Goal: Task Accomplishment & Management: Use online tool/utility

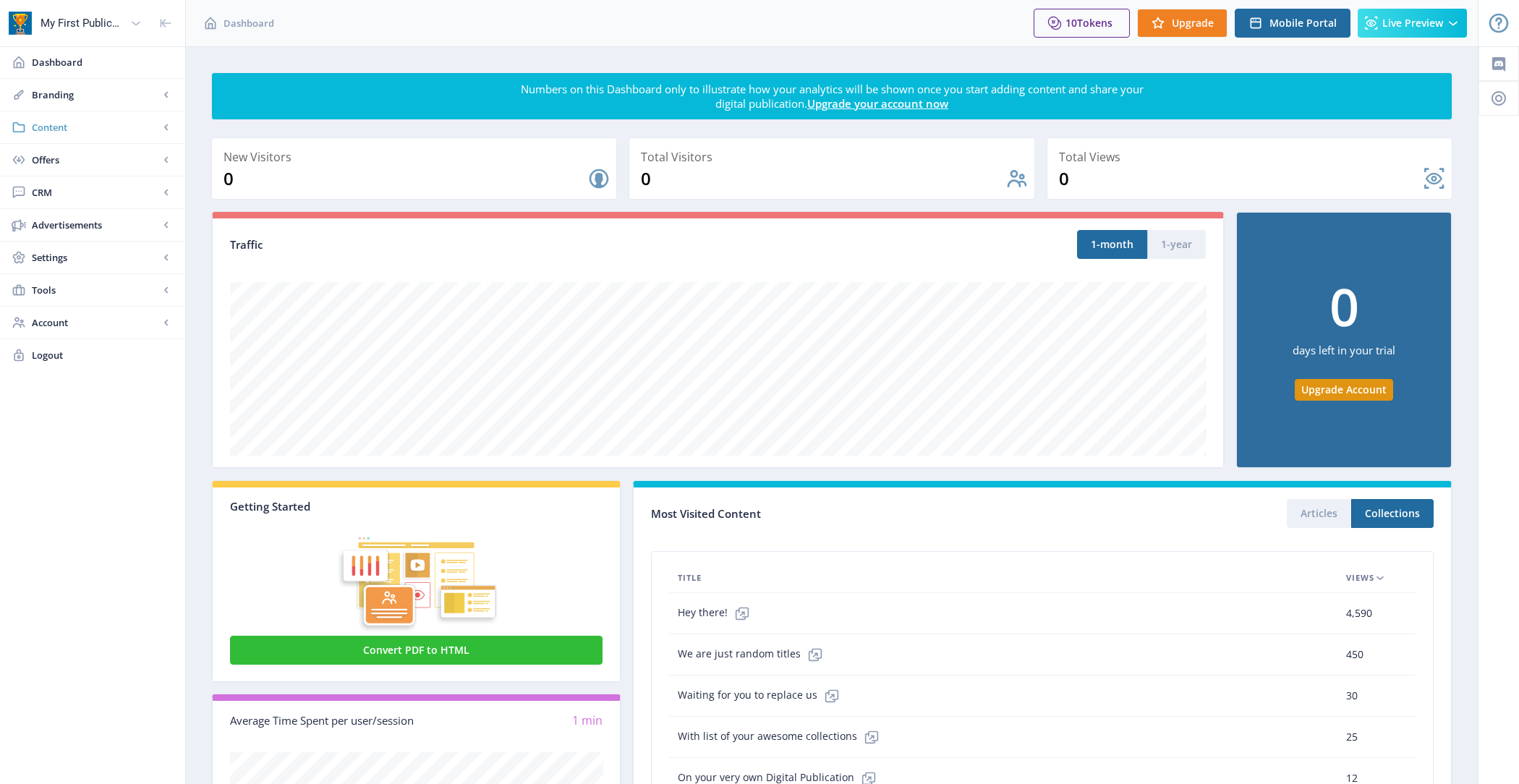
click at [111, 124] on span "Content" at bounding box center [95, 127] width 127 height 15
click at [130, 212] on link "Import PDF" at bounding box center [93, 224] width 156 height 32
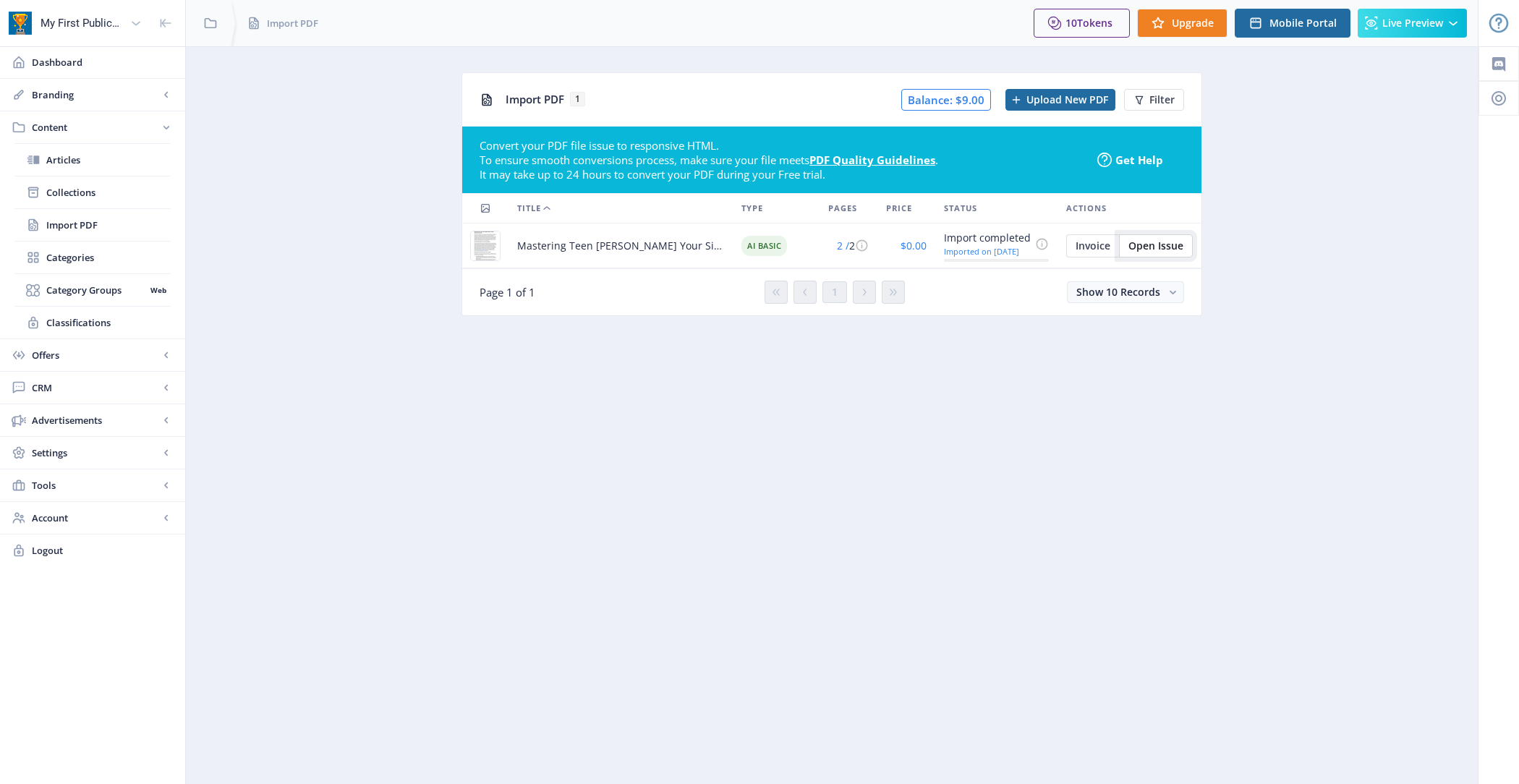
click at [1178, 244] on span "Open Issue" at bounding box center [1156, 245] width 55 height 11
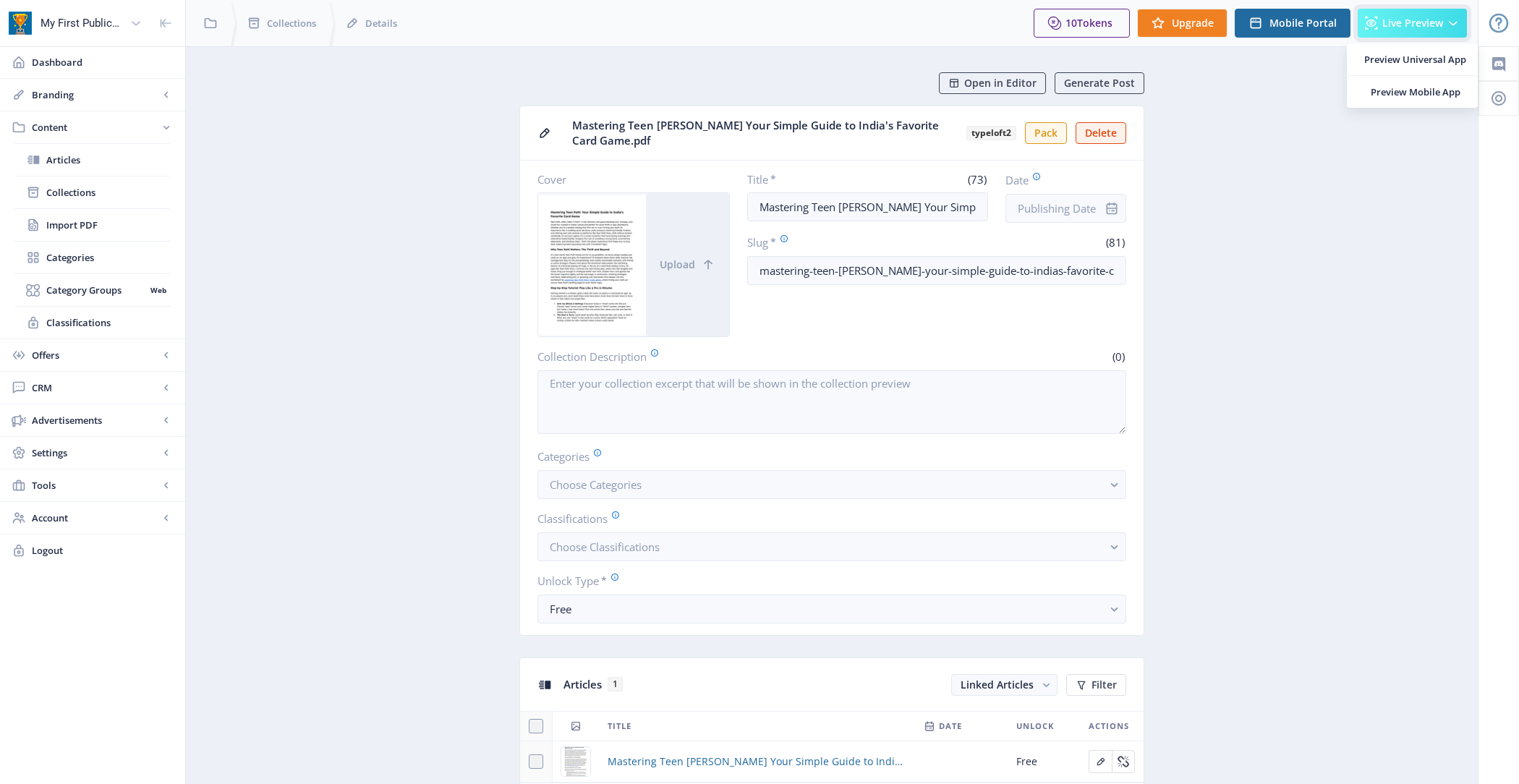
click at [1423, 22] on span "Live Preview" at bounding box center [1412, 22] width 61 height 11
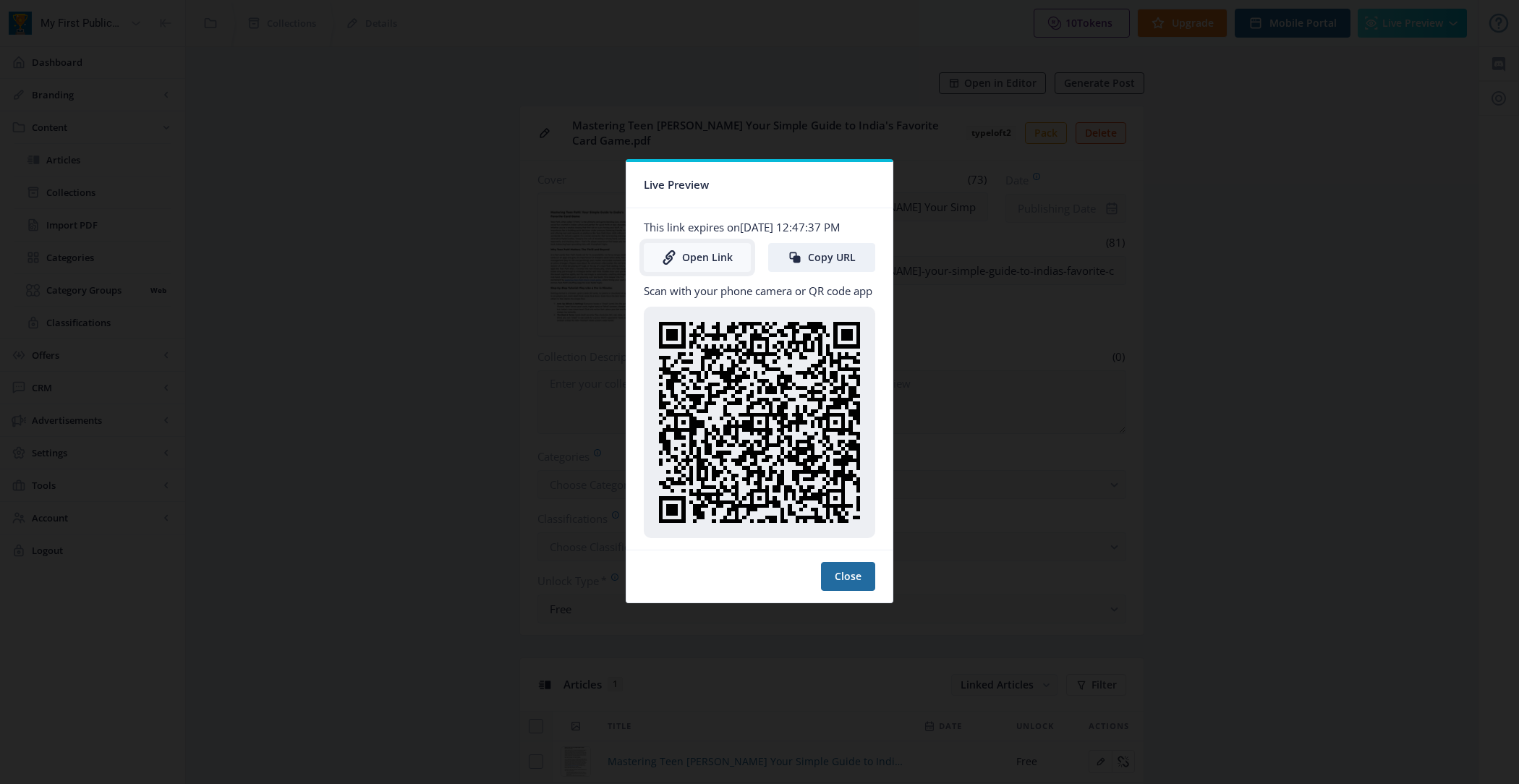
click at [695, 254] on link "Open Link" at bounding box center [697, 258] width 107 height 29
click at [860, 581] on button "Close" at bounding box center [848, 577] width 54 height 29
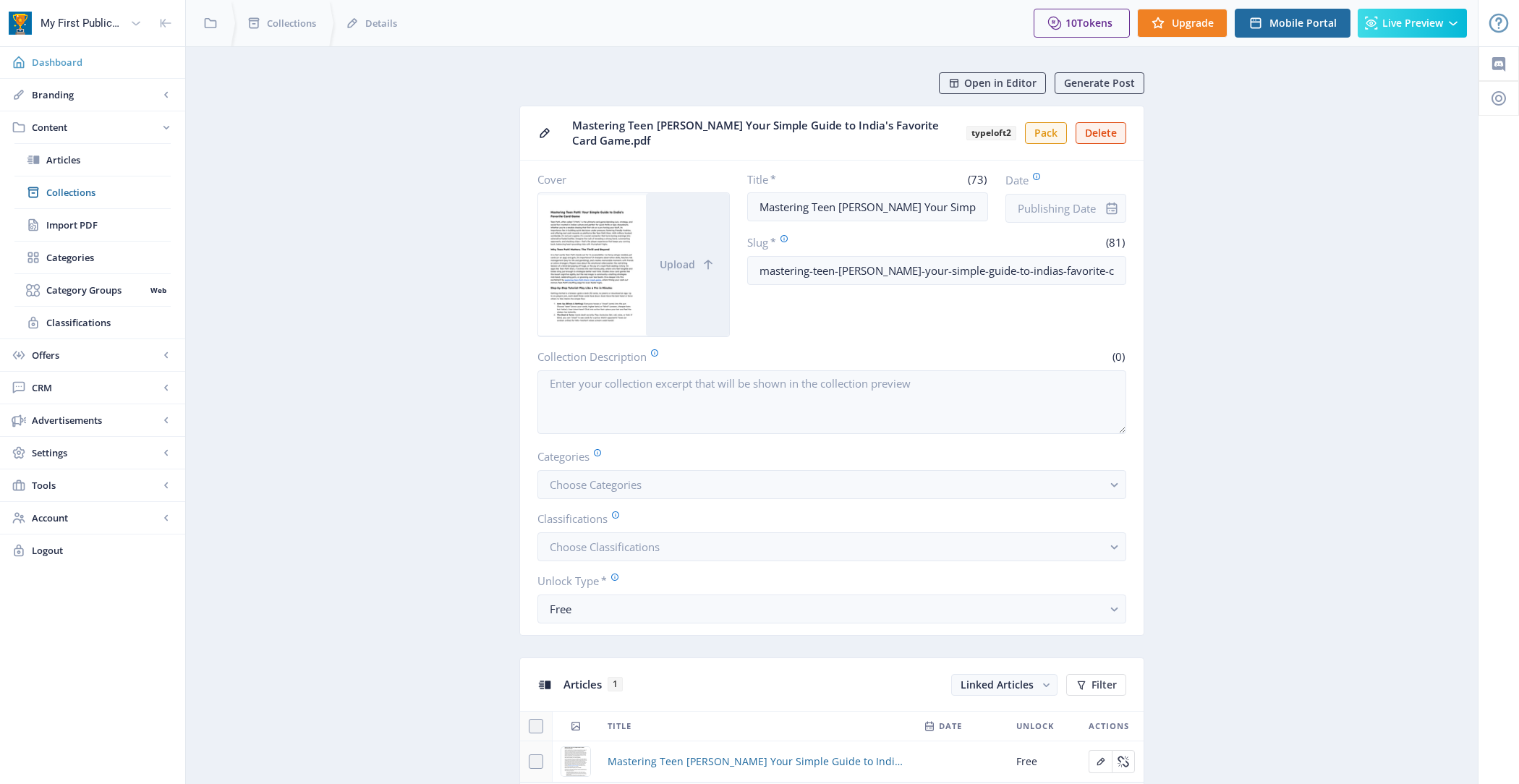
click at [88, 70] on link "Dashboard" at bounding box center [92, 62] width 185 height 32
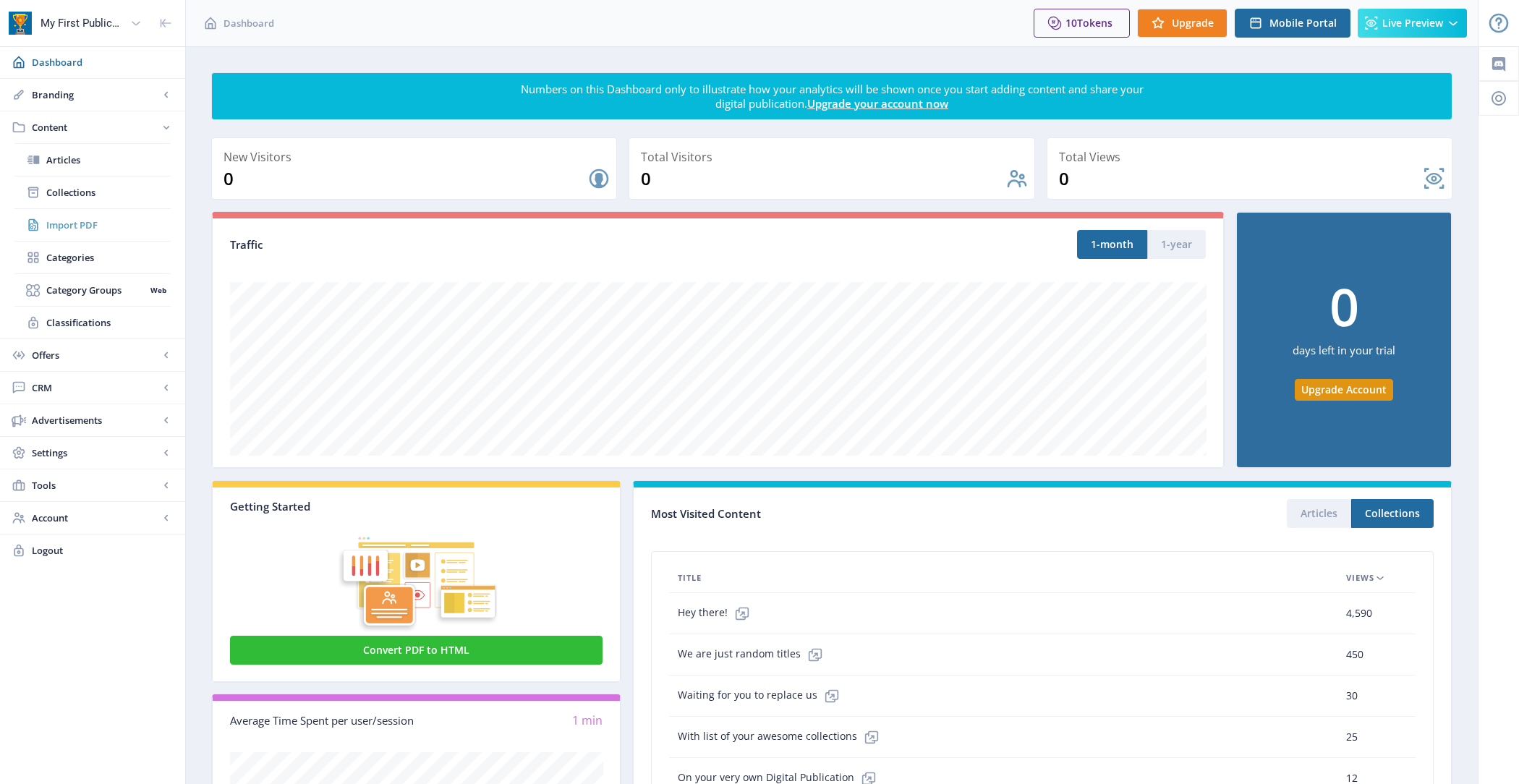
click at [111, 224] on span "Import PDF" at bounding box center [108, 224] width 125 height 15
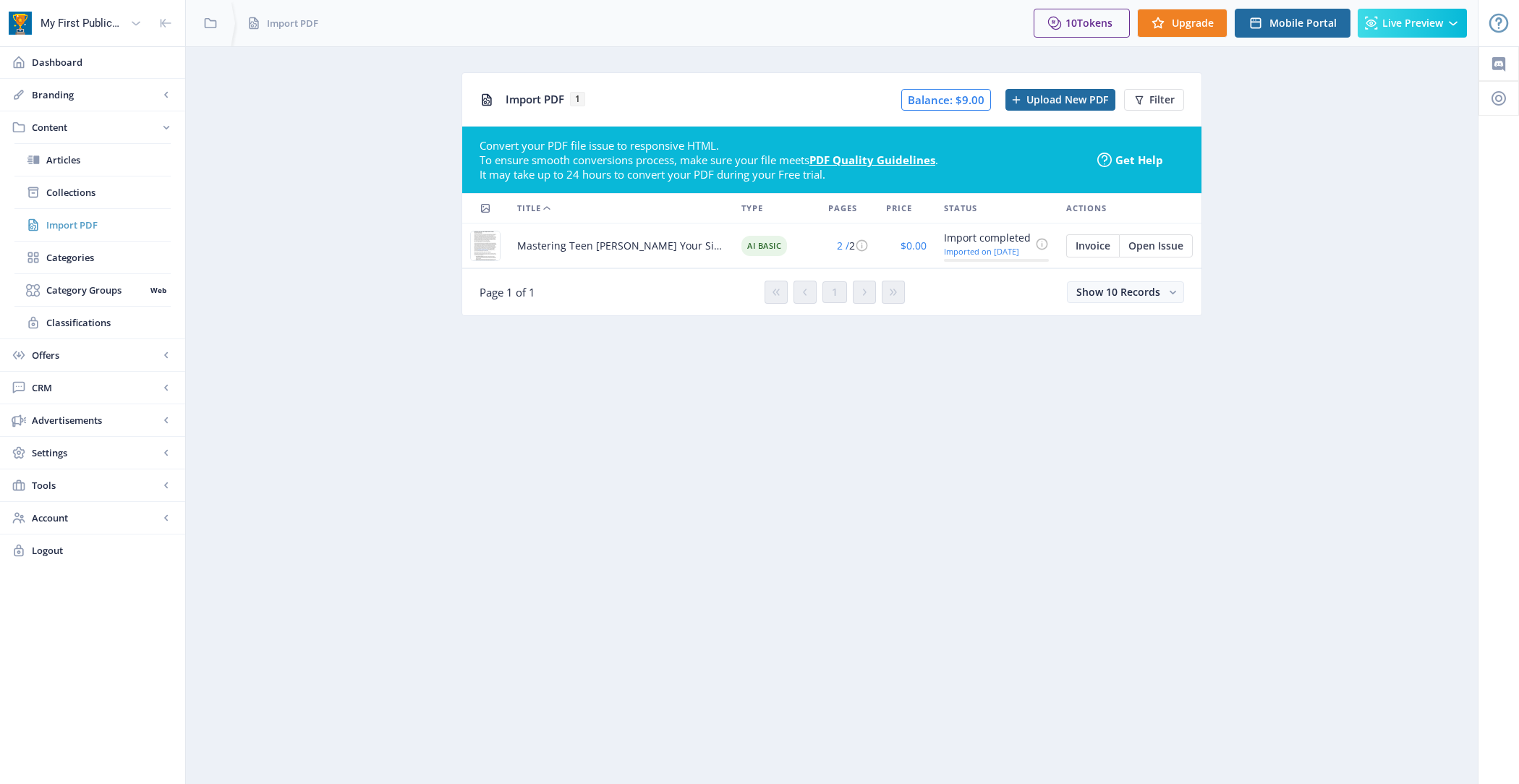
click at [99, 209] on link "Import PDF" at bounding box center [93, 224] width 156 height 32
click at [98, 196] on span "Collections" at bounding box center [108, 192] width 125 height 15
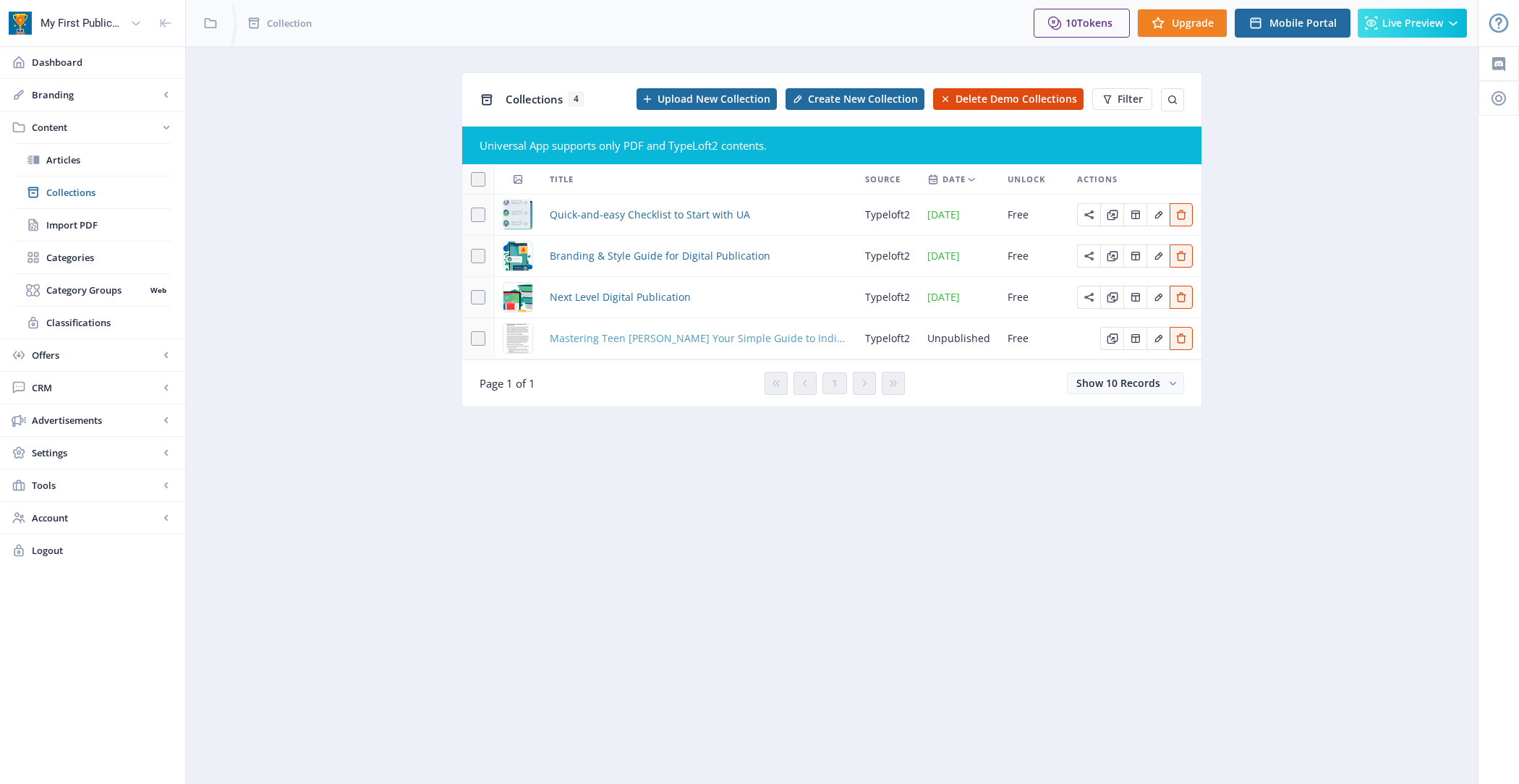
click at [588, 337] on span "Mastering Teen Patti_ Your Simple Guide to India's Favorite Card Game.pdf" at bounding box center [699, 339] width 298 height 17
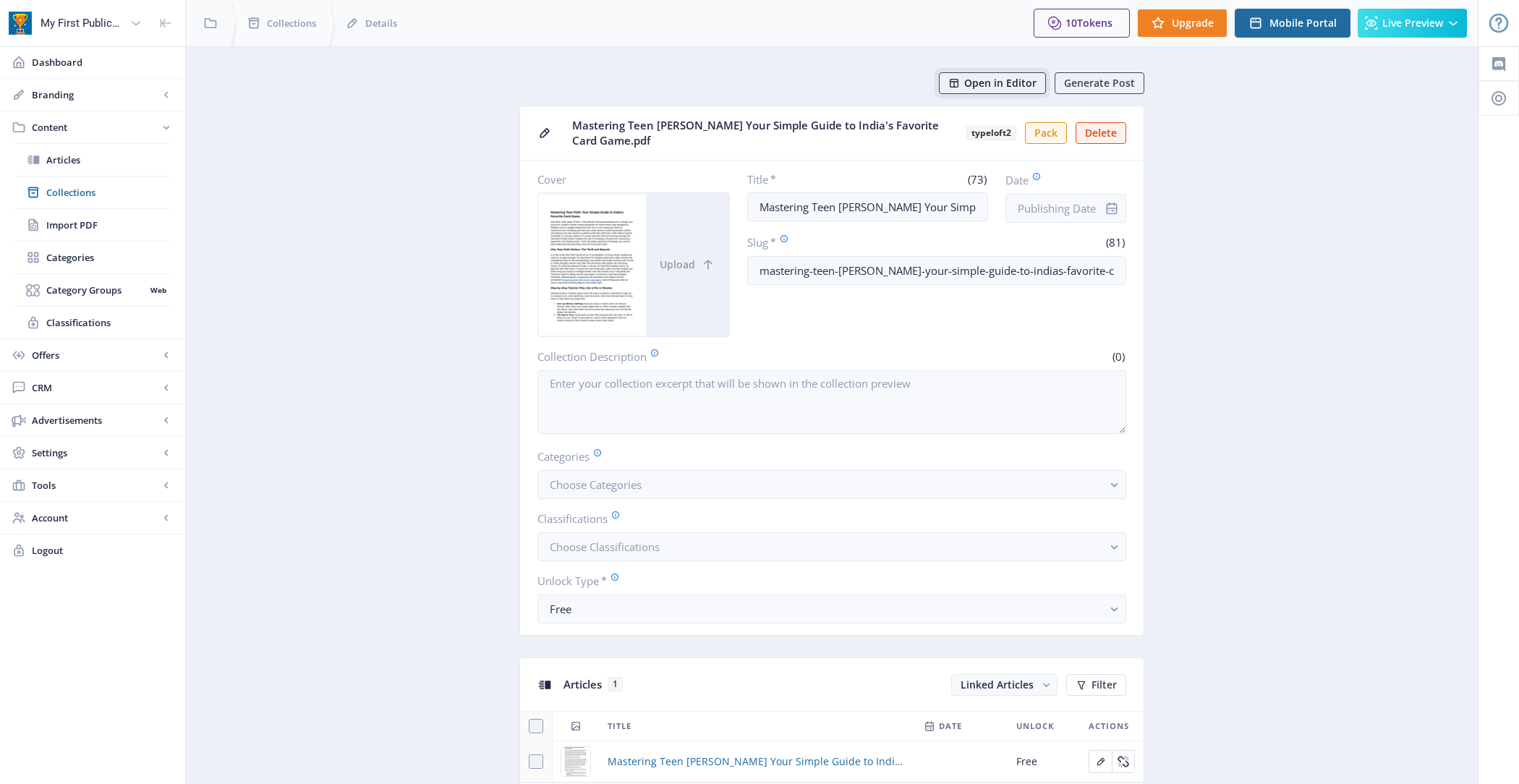
click at [971, 89] on span "Open in Editor" at bounding box center [1001, 83] width 72 height 11
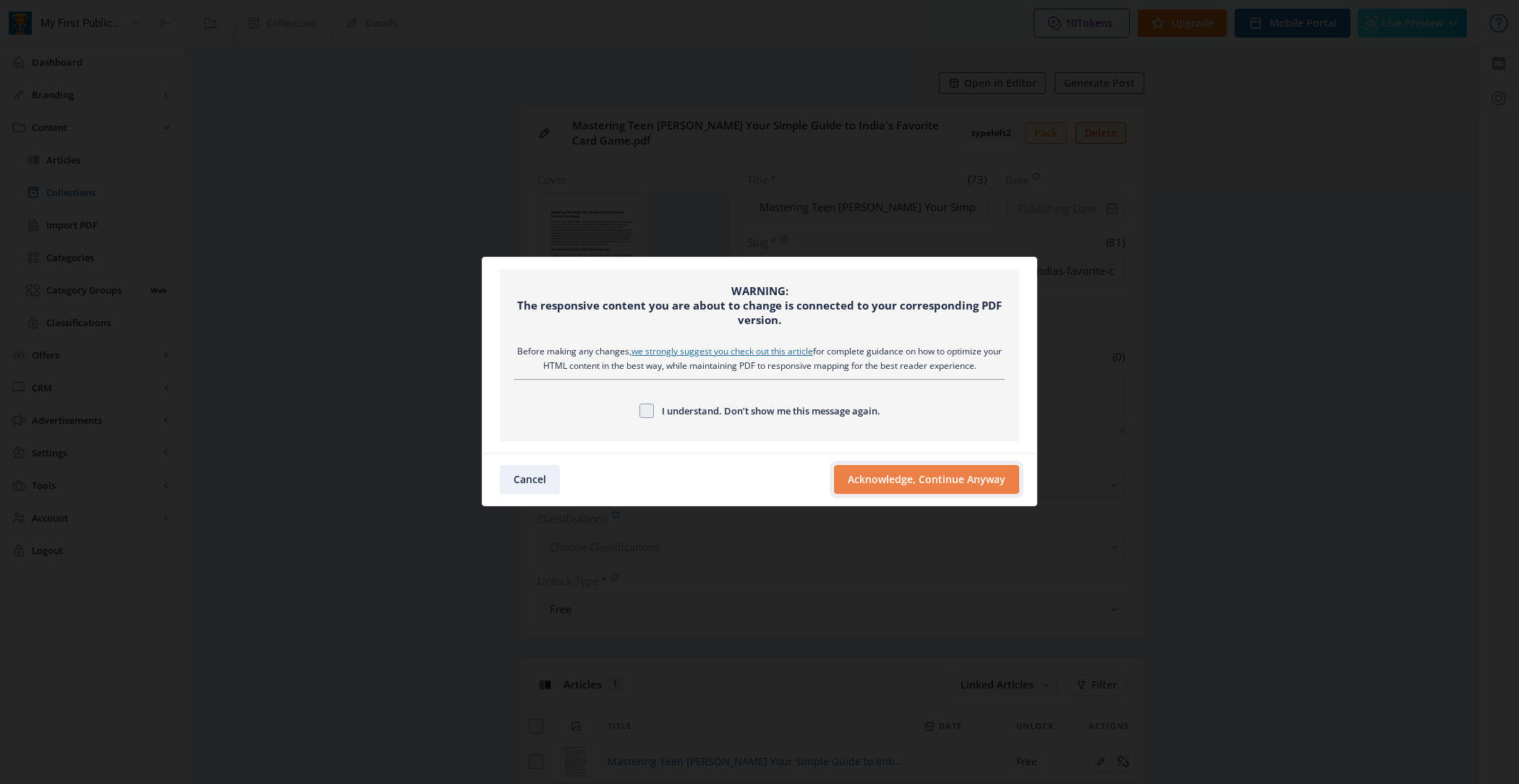
click at [911, 486] on button "Acknowledge, Continue Anyway" at bounding box center [926, 480] width 185 height 29
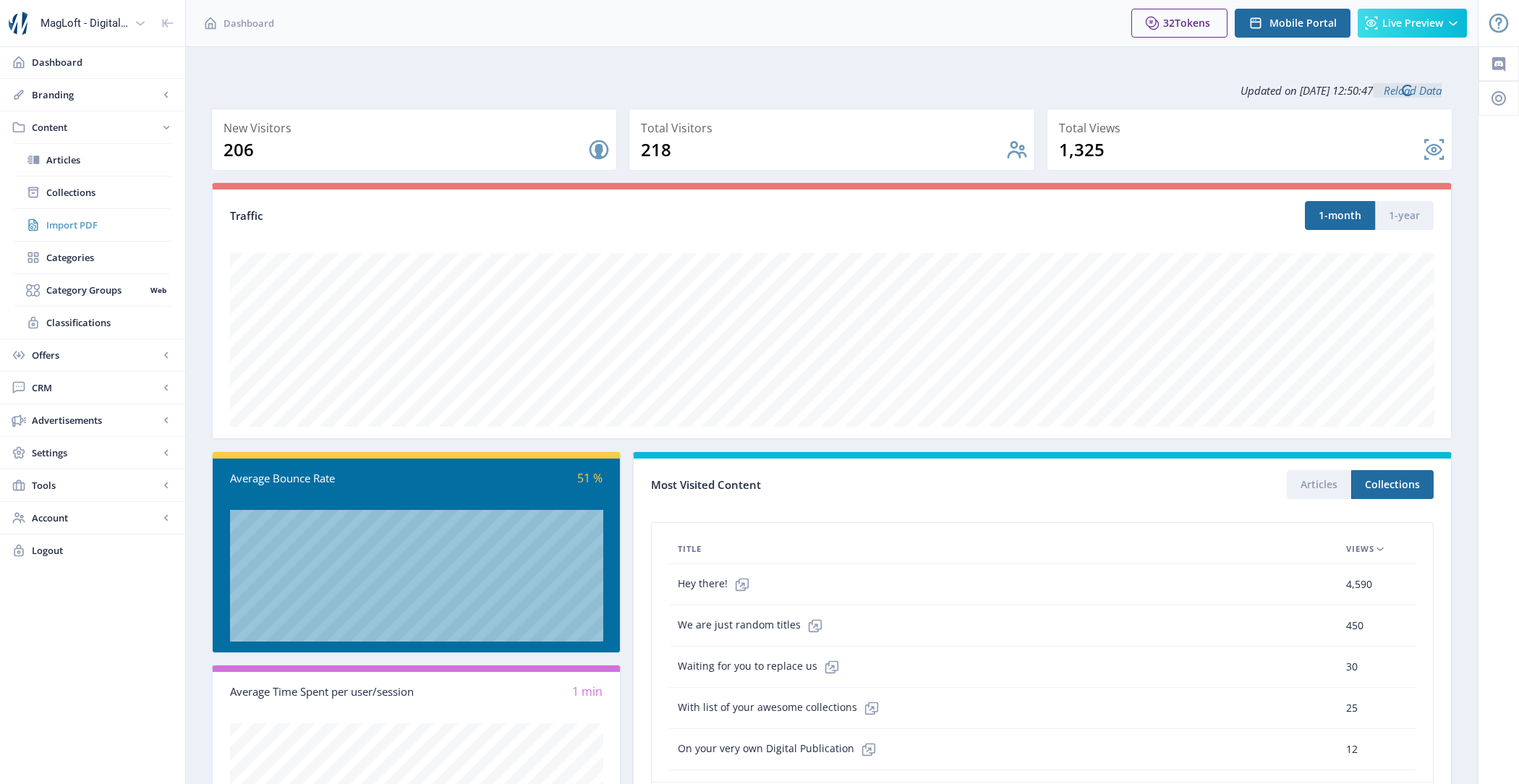
click at [119, 225] on span "Import PDF" at bounding box center [108, 224] width 125 height 15
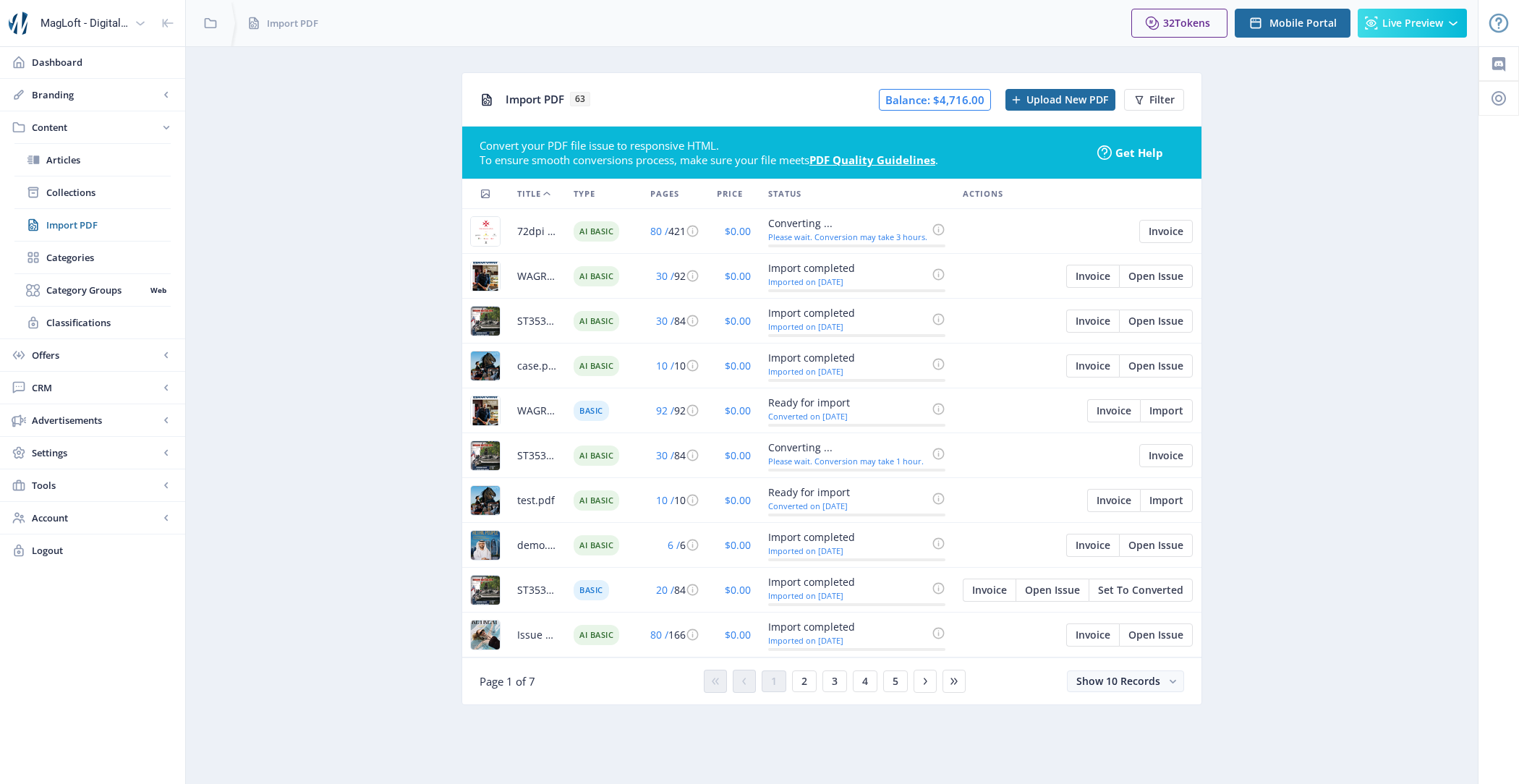
click at [526, 233] on span "72dpi Comp Malta Opus Full.pdf" at bounding box center [536, 231] width 39 height 17
click at [310, 291] on app-content-pdf-import "Import PDF 63 Balance: $4,716.00 Upload New PDF Filter Convert your PDF file is…" at bounding box center [832, 400] width 1241 height 655
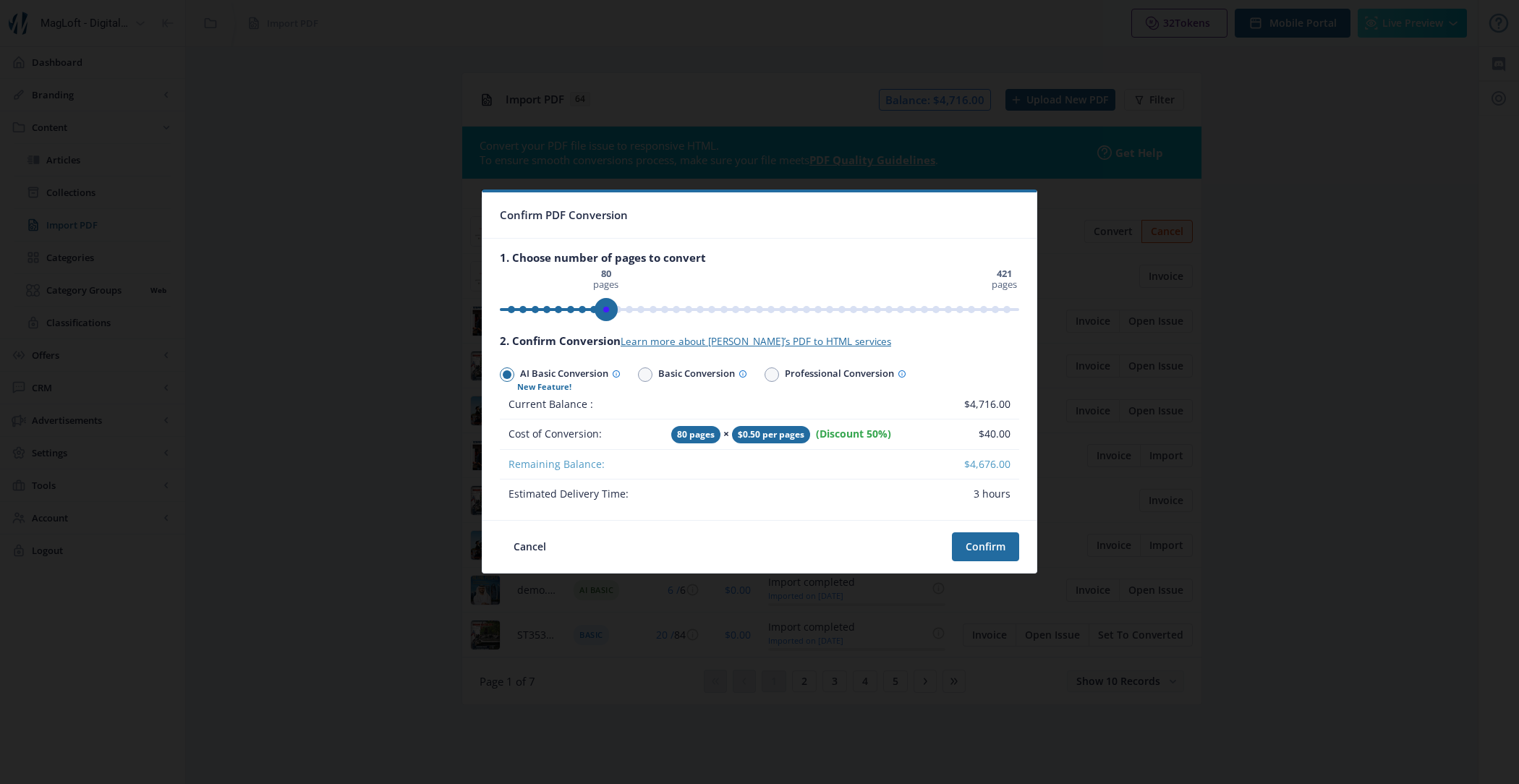
drag, startPoint x: 1005, startPoint y: 309, endPoint x: 605, endPoint y: 303, distance: 400.0
click at [605, 303] on span "ngx-slider" at bounding box center [606, 309] width 23 height 23
drag, startPoint x: 605, startPoint y: 303, endPoint x: 523, endPoint y: 313, distance: 82.6
click at [523, 313] on span "ngx-slider" at bounding box center [523, 309] width 23 height 23
click at [526, 309] on span "ngx-slider" at bounding box center [525, 309] width 23 height 23
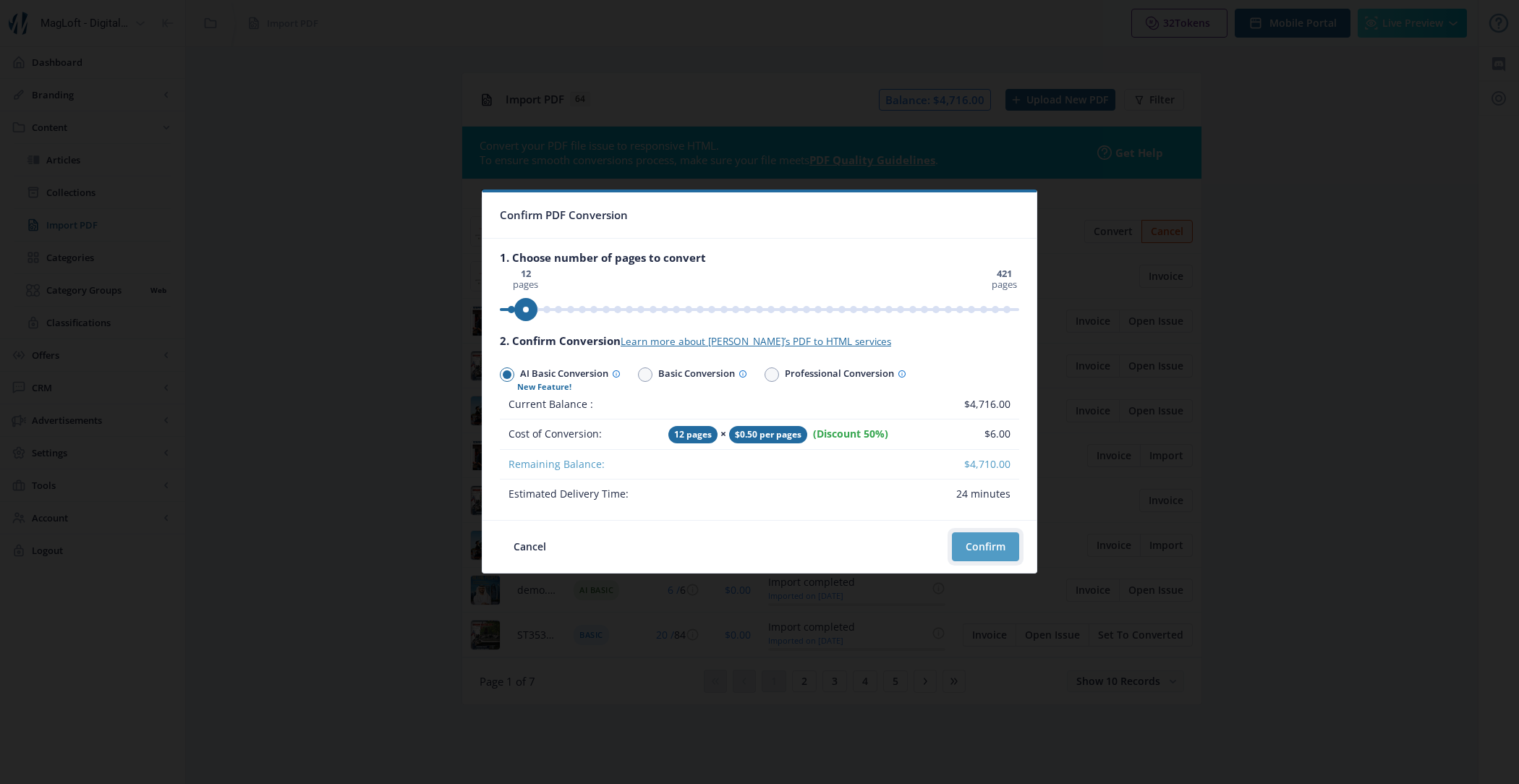
click at [975, 553] on button "Confirm" at bounding box center [985, 547] width 67 height 29
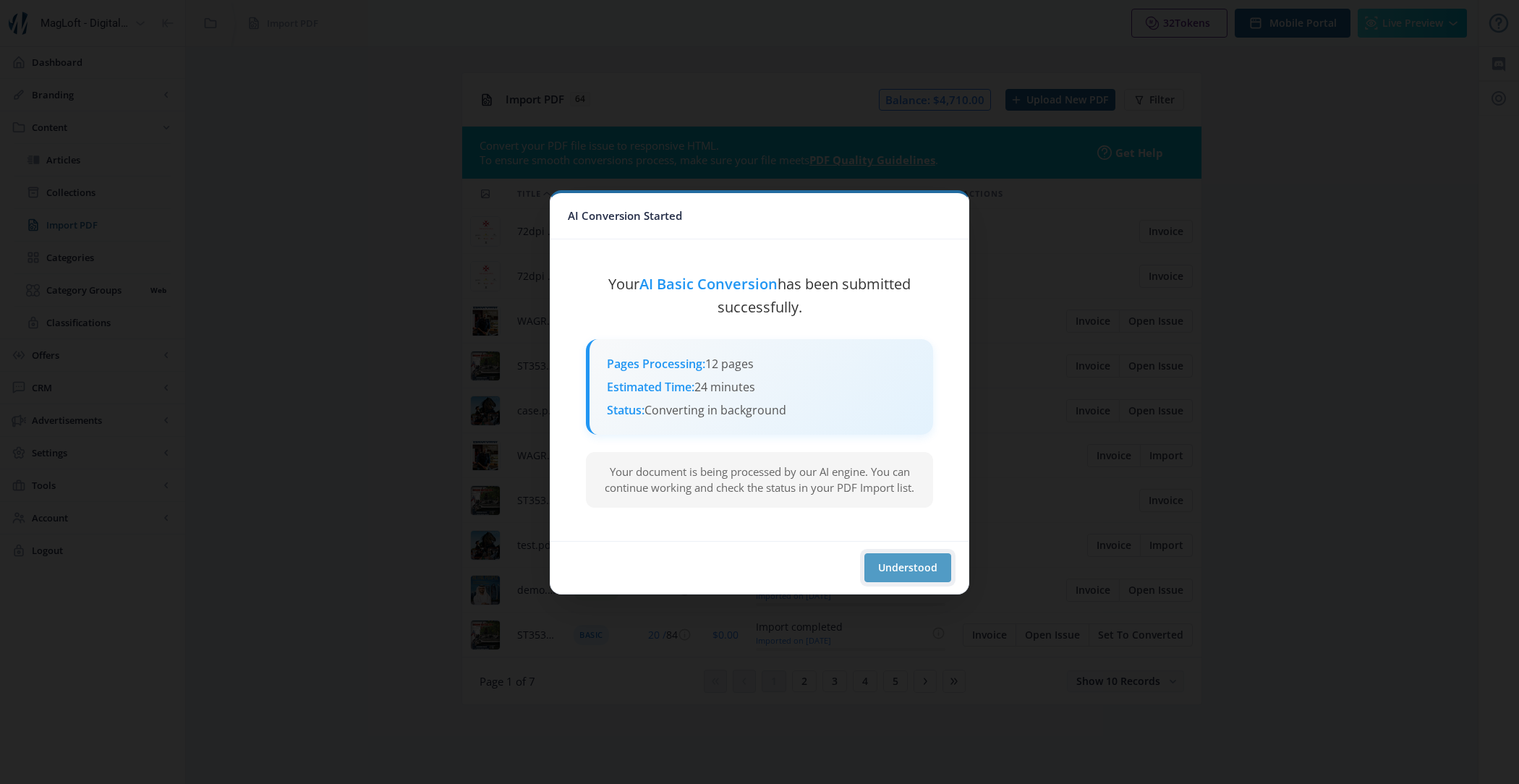
click at [904, 571] on button "Understood" at bounding box center [908, 568] width 87 height 29
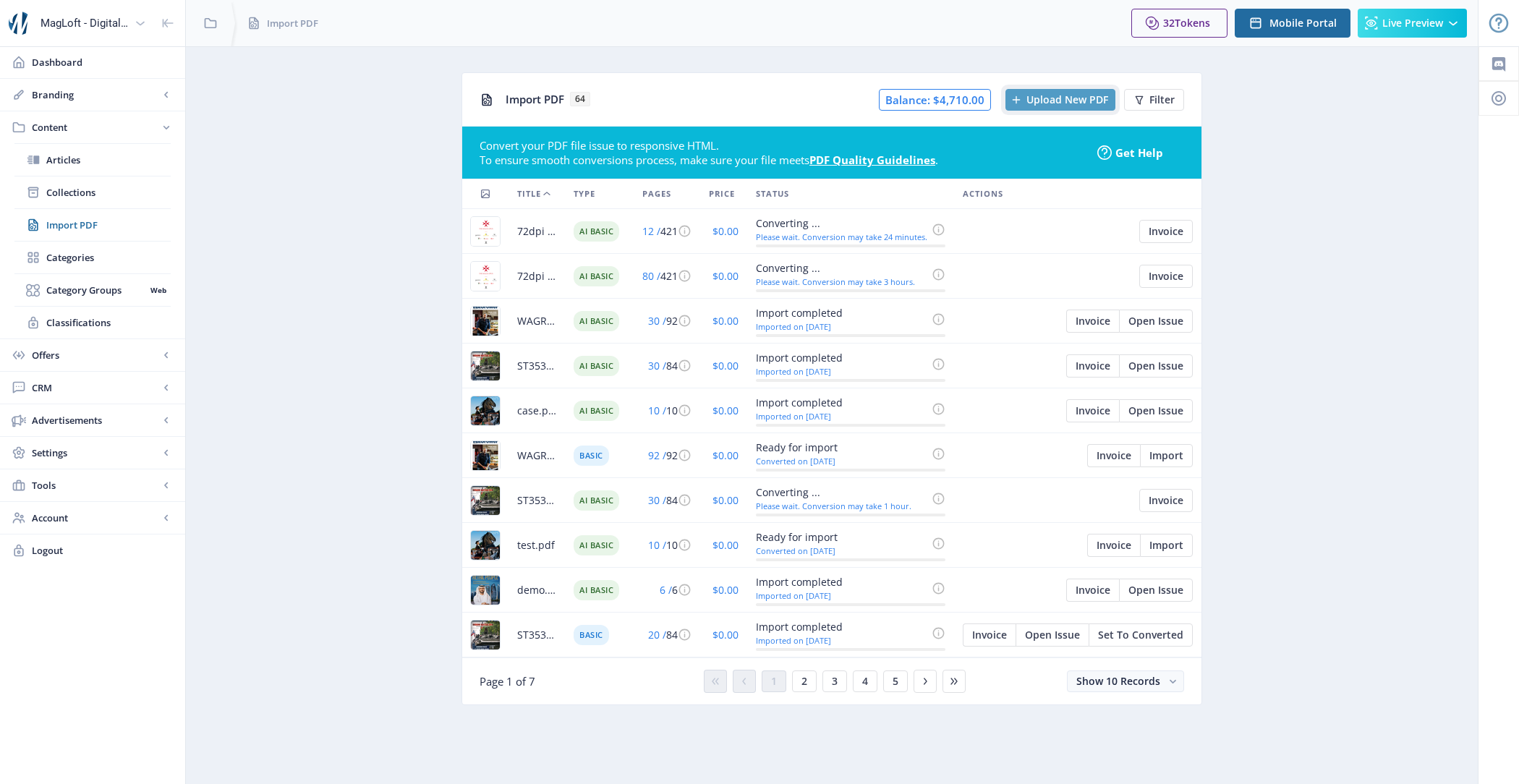
click at [1030, 95] on span "Upload New PDF" at bounding box center [1067, 99] width 82 height 11
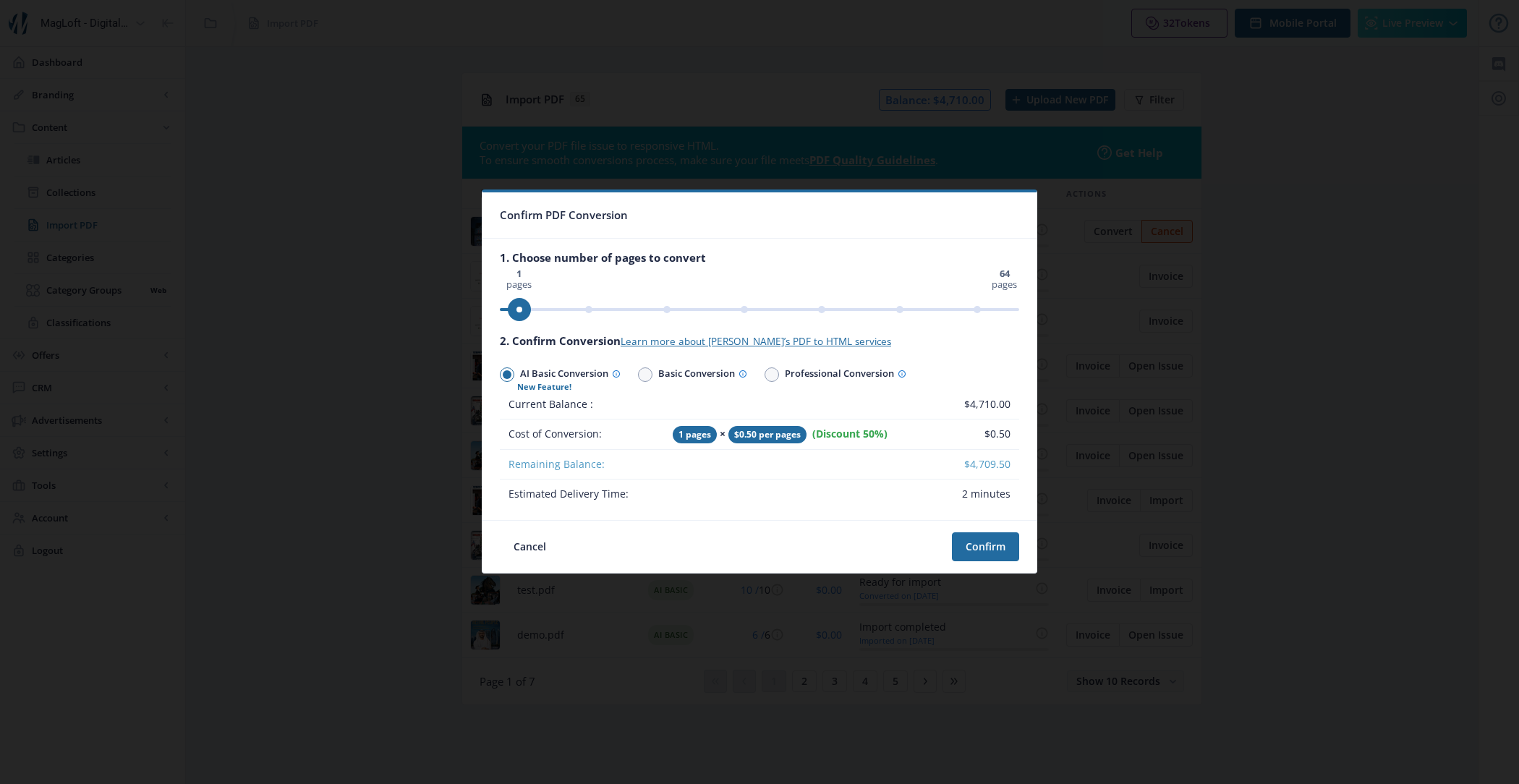
drag, startPoint x: 506, startPoint y: 309, endPoint x: 560, endPoint y: 303, distance: 54.3
click at [560, 309] on ngx-slider "0 pages 64 pages 1 pages" at bounding box center [759, 309] width 519 height 3
drag, startPoint x: 524, startPoint y: 309, endPoint x: 847, endPoint y: 305, distance: 323.0
click at [842, 305] on span "ngx-slider" at bounding box center [830, 309] width 23 height 23
drag, startPoint x: 847, startPoint y: 305, endPoint x: 732, endPoint y: 308, distance: 115.0
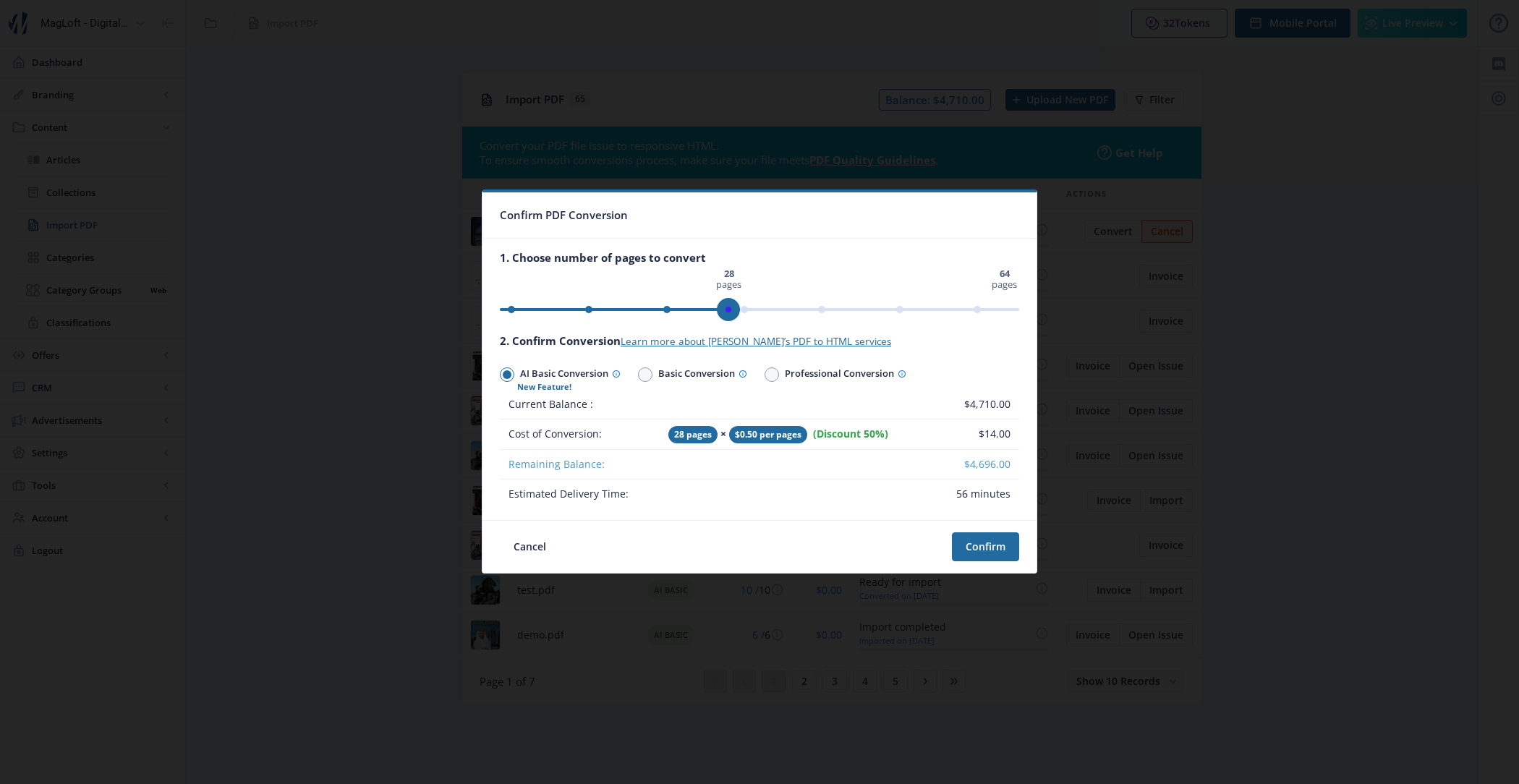
click at [732, 308] on span "ngx-slider" at bounding box center [728, 309] width 23 height 23
click at [542, 550] on button "Cancel" at bounding box center [530, 547] width 60 height 29
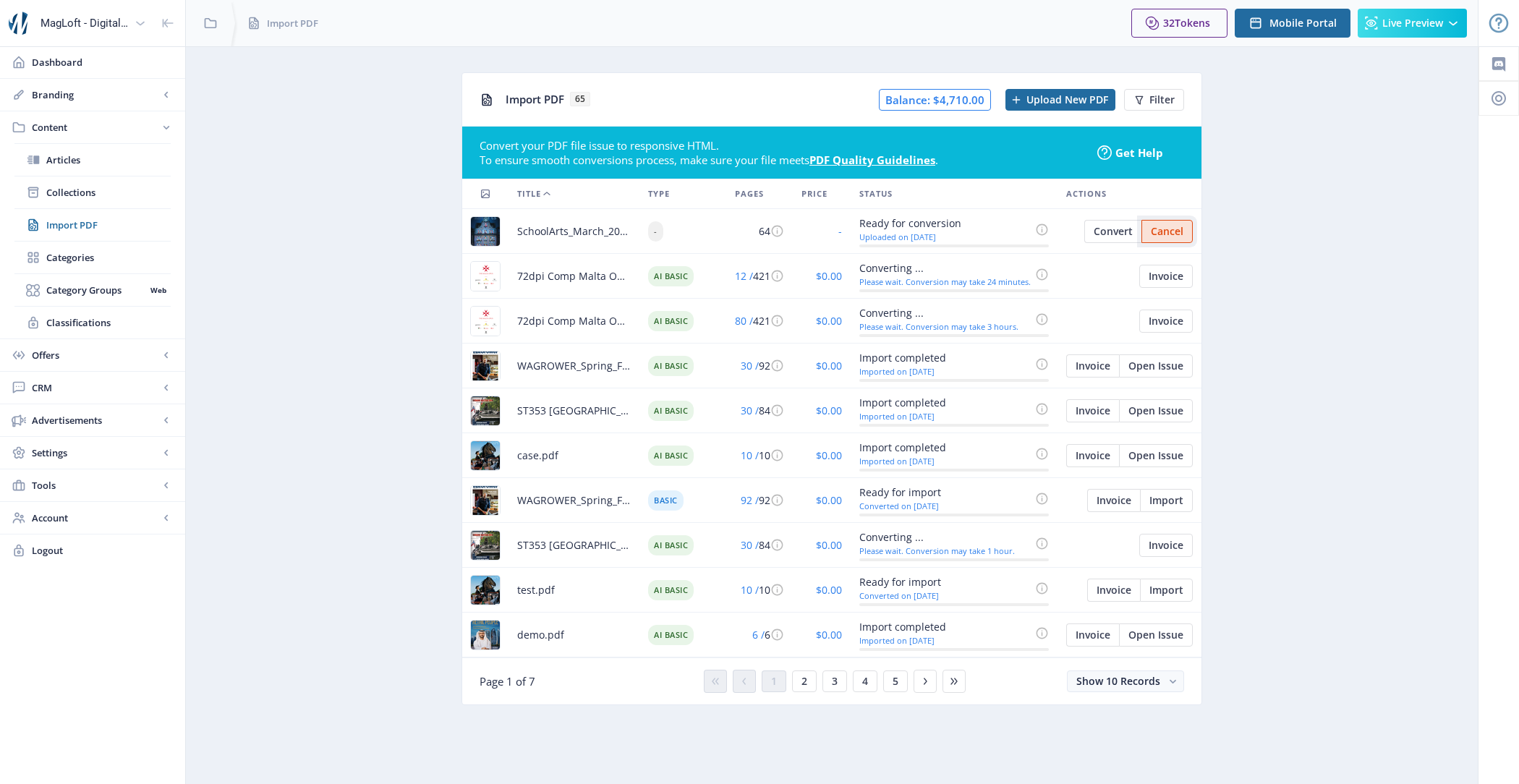
click at [1181, 228] on span "Cancel" at bounding box center [1167, 231] width 33 height 11
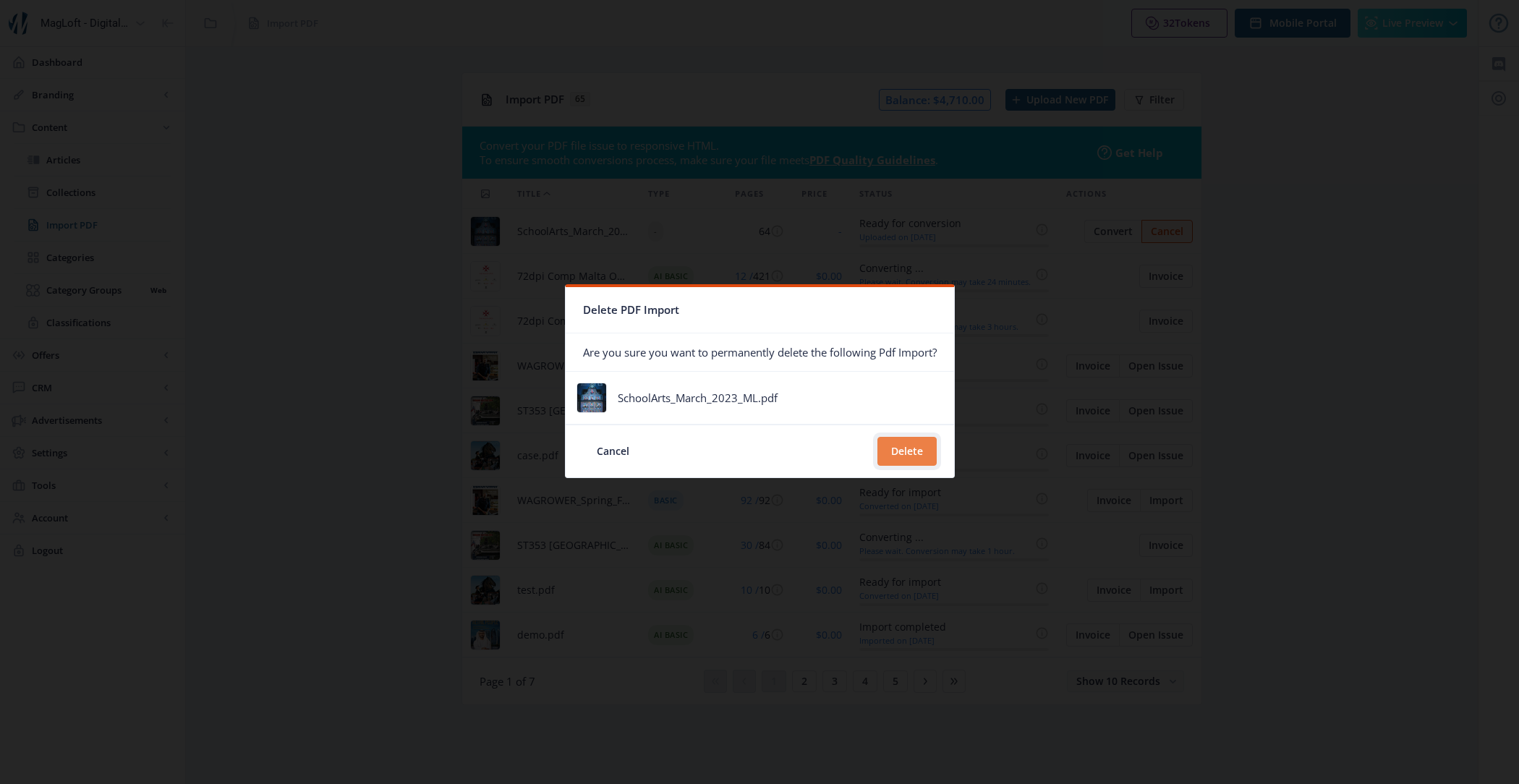
click at [911, 456] on button "Delete" at bounding box center [907, 451] width 59 height 29
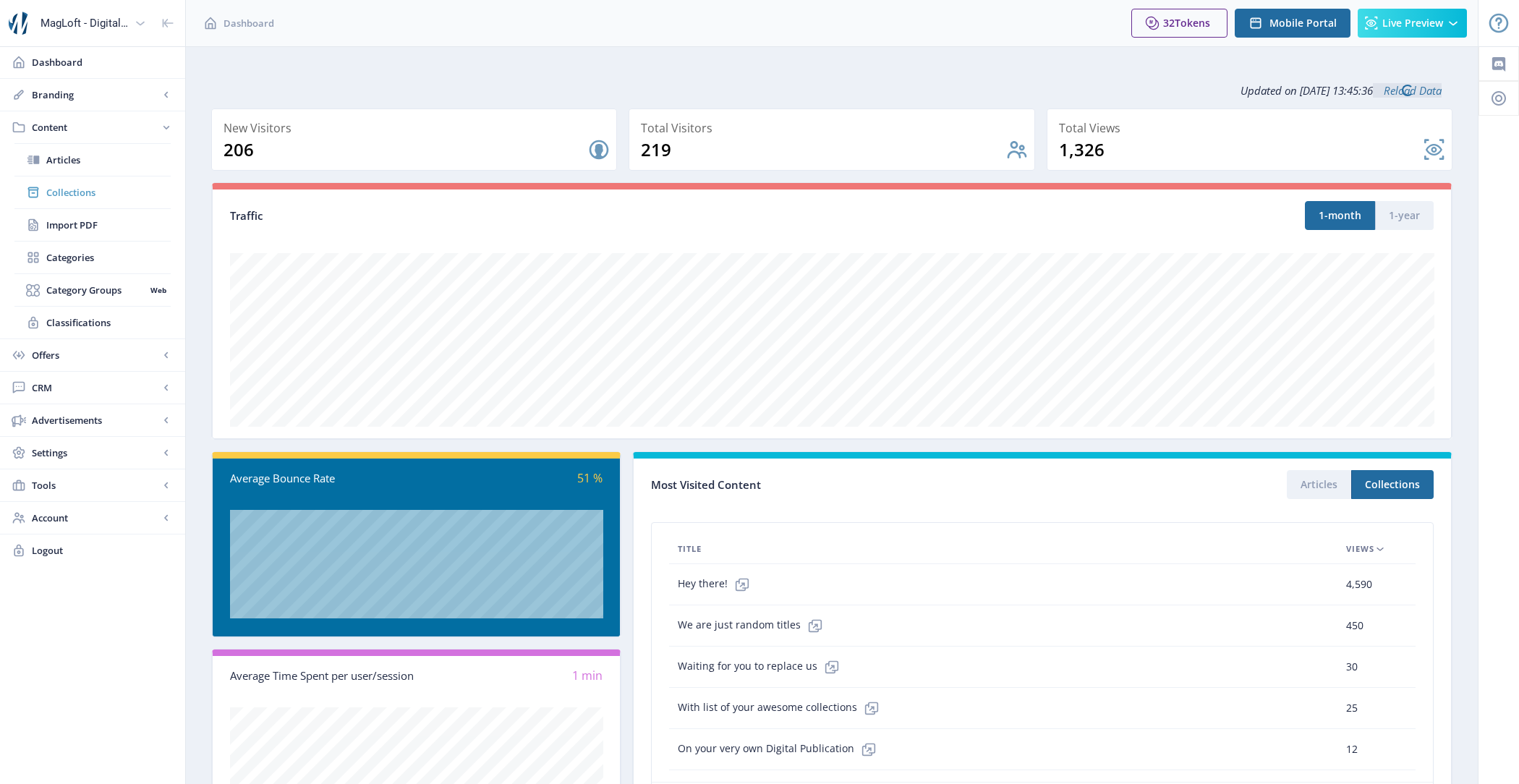
click at [133, 192] on span "Collections" at bounding box center [108, 192] width 125 height 15
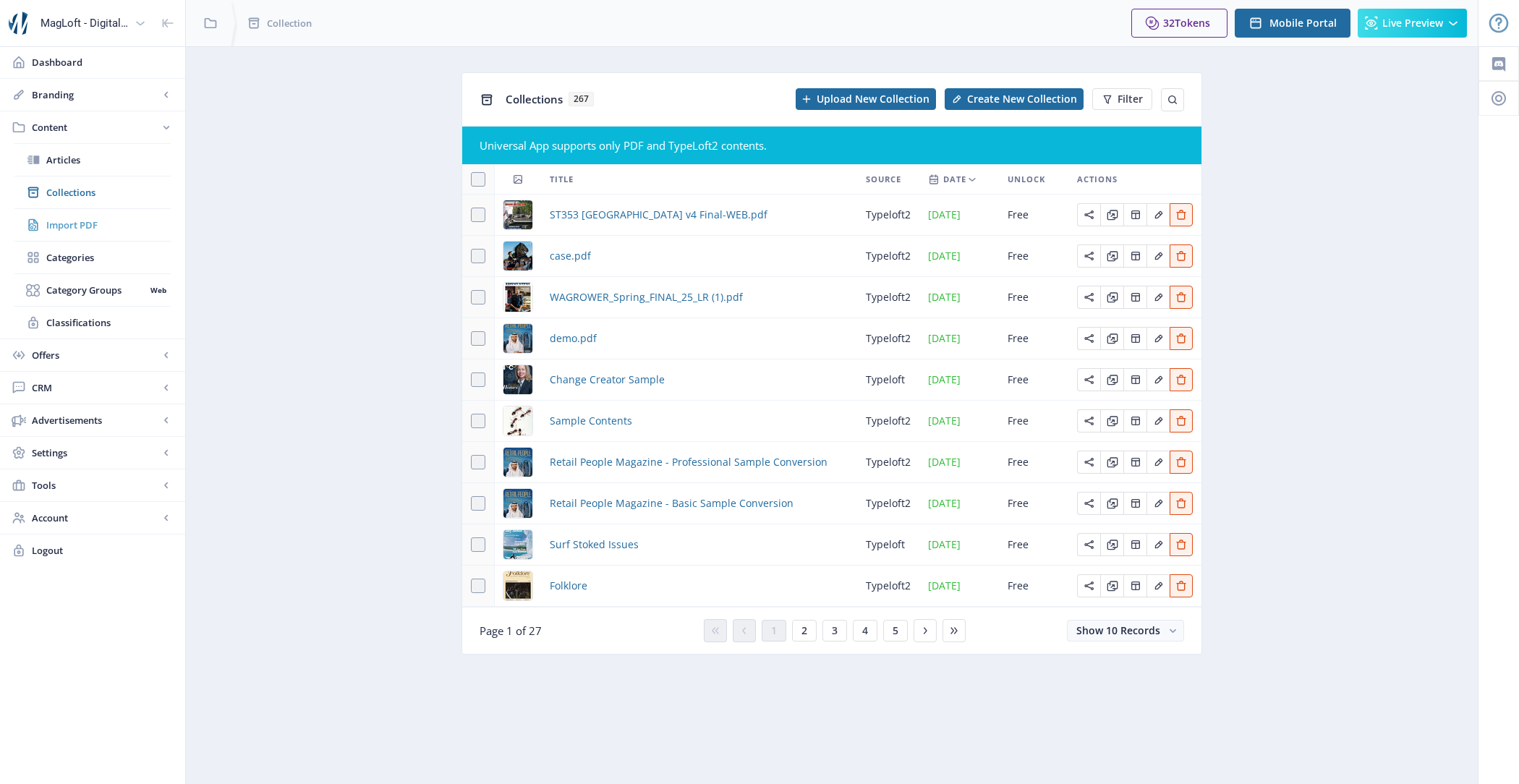
click at [135, 215] on link "Import PDF" at bounding box center [93, 224] width 156 height 32
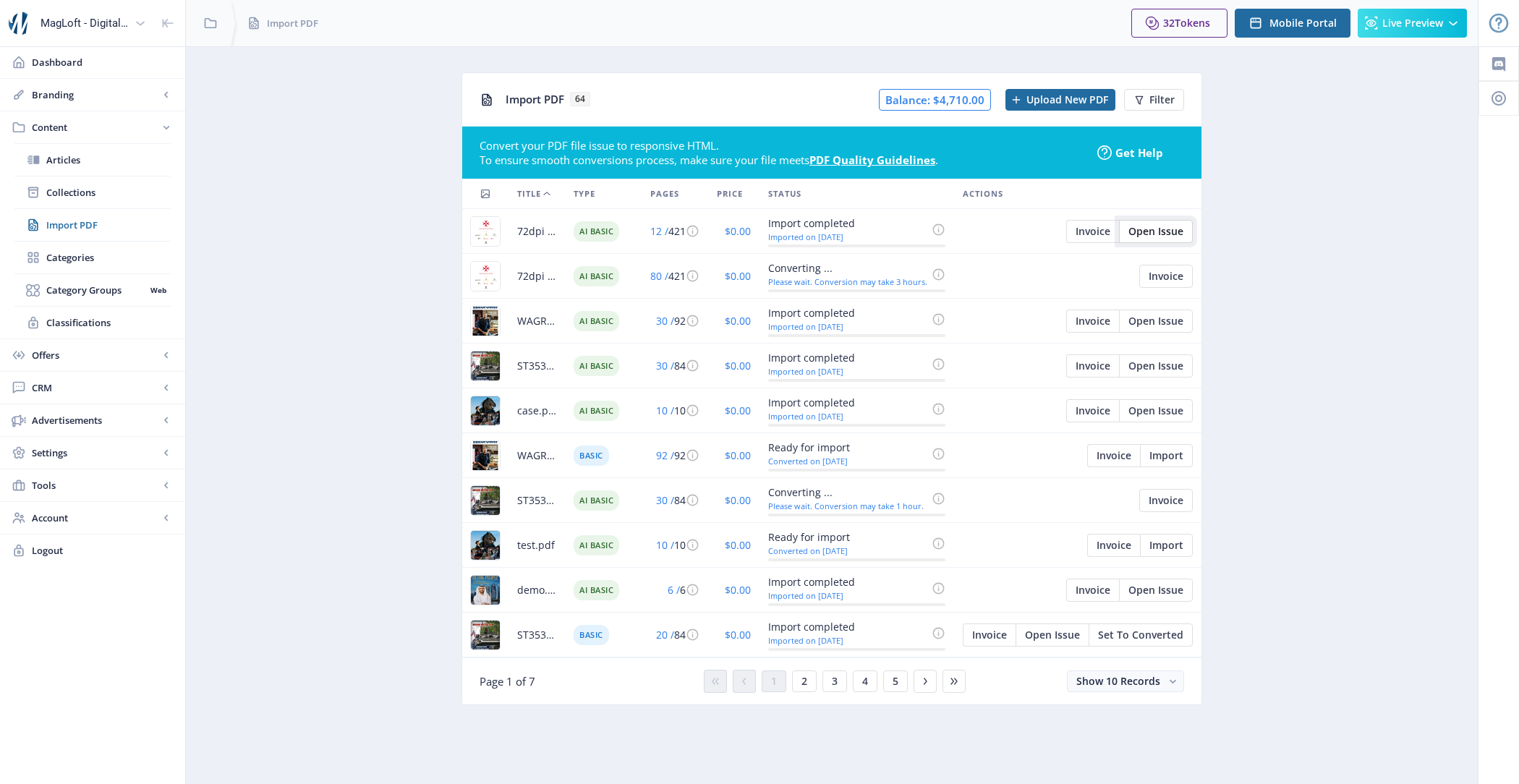
click at [1174, 230] on span "Open Issue" at bounding box center [1156, 231] width 55 height 11
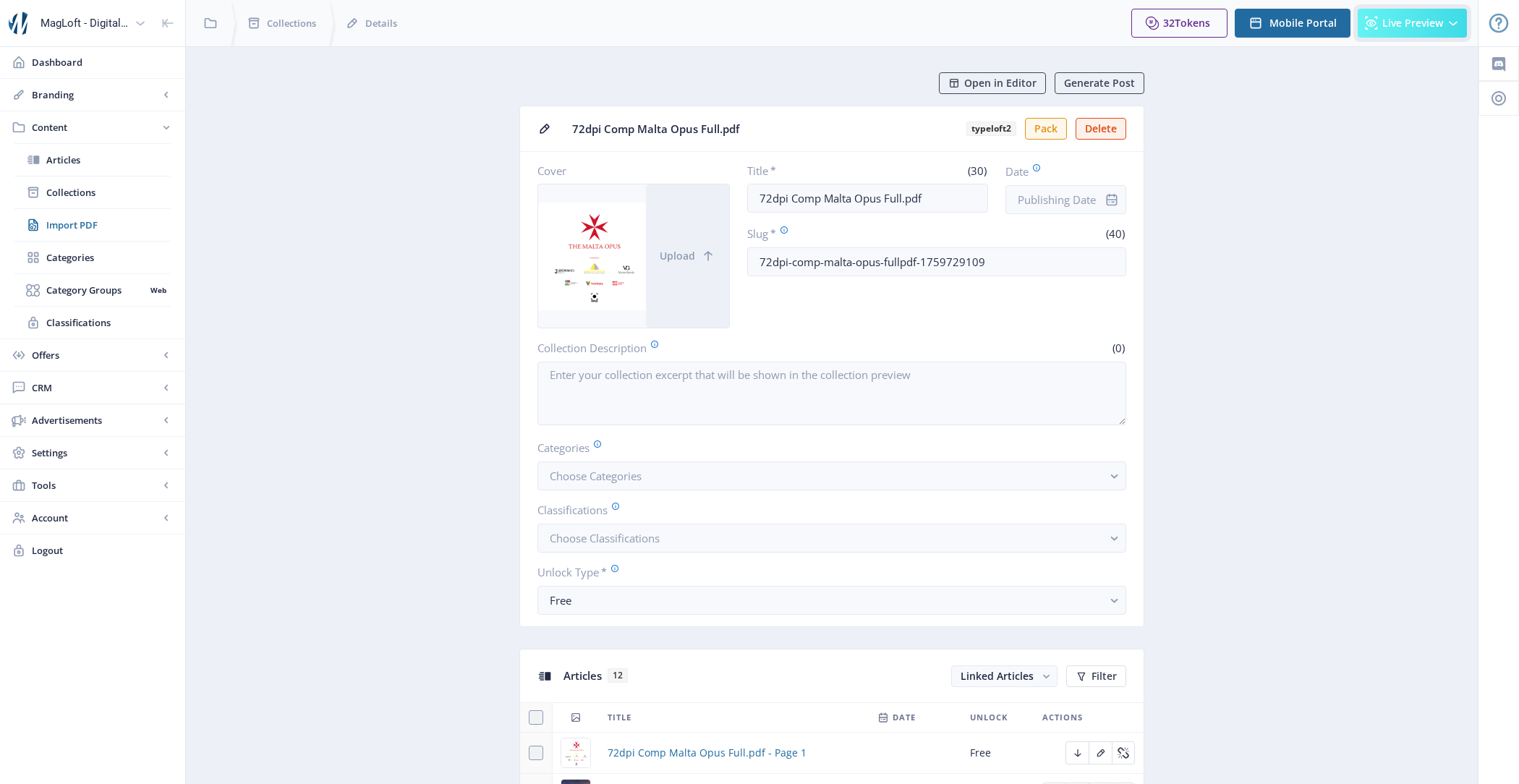
click at [1398, 29] on span "Live Preview" at bounding box center [1412, 22] width 61 height 11
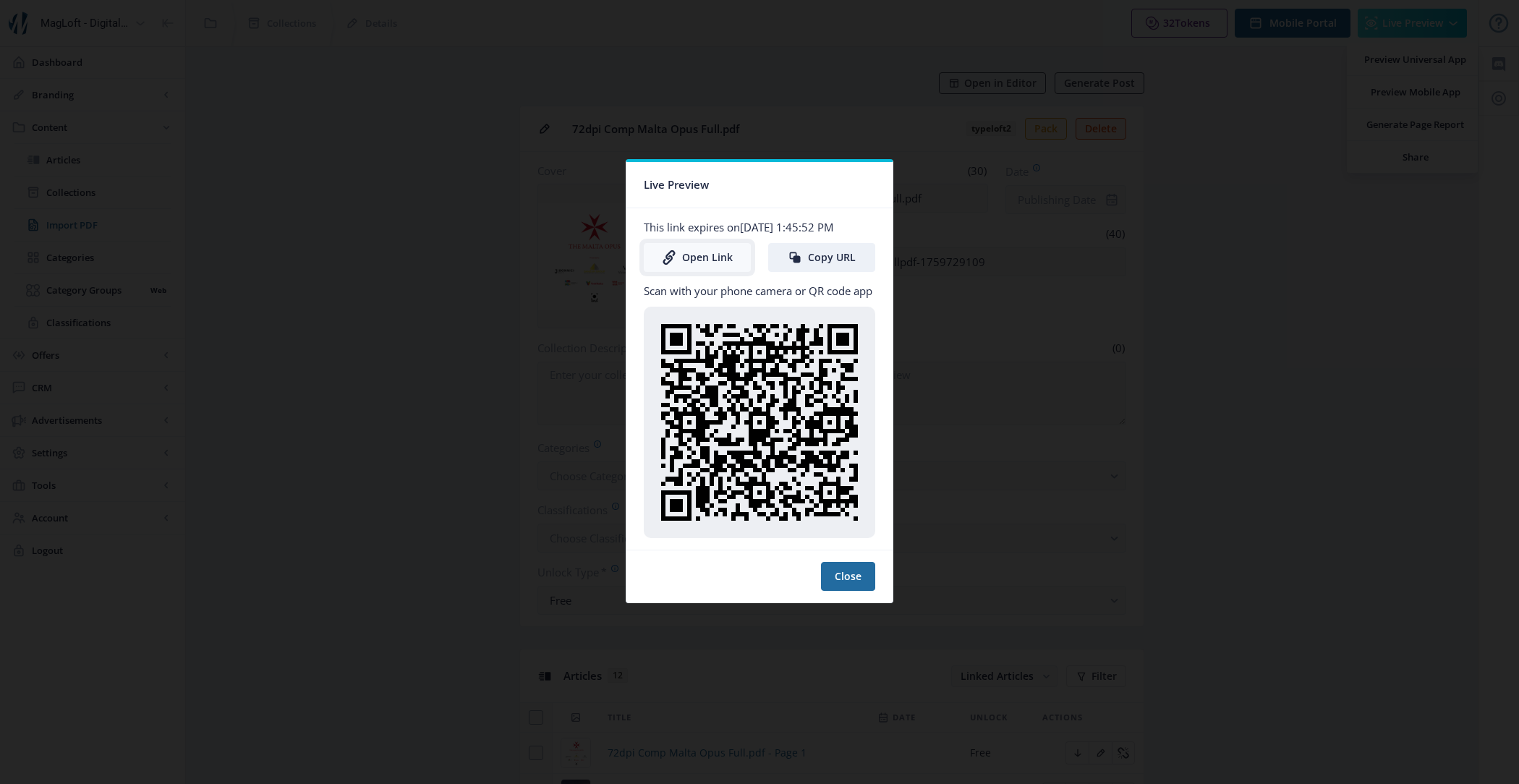
click at [698, 258] on link "Open Link" at bounding box center [697, 258] width 107 height 29
drag, startPoint x: 844, startPoint y: 576, endPoint x: 738, endPoint y: 274, distance: 320.1
click at [738, 274] on nb-card "Live Preview This link expires on Oct 7, 2025, 1:45:52 PM Open Link Copy URL Sc…" at bounding box center [759, 381] width 267 height 444
click at [701, 254] on link "Open Link" at bounding box center [697, 258] width 107 height 29
click at [842, 257] on button "Copy URL" at bounding box center [822, 258] width 107 height 29
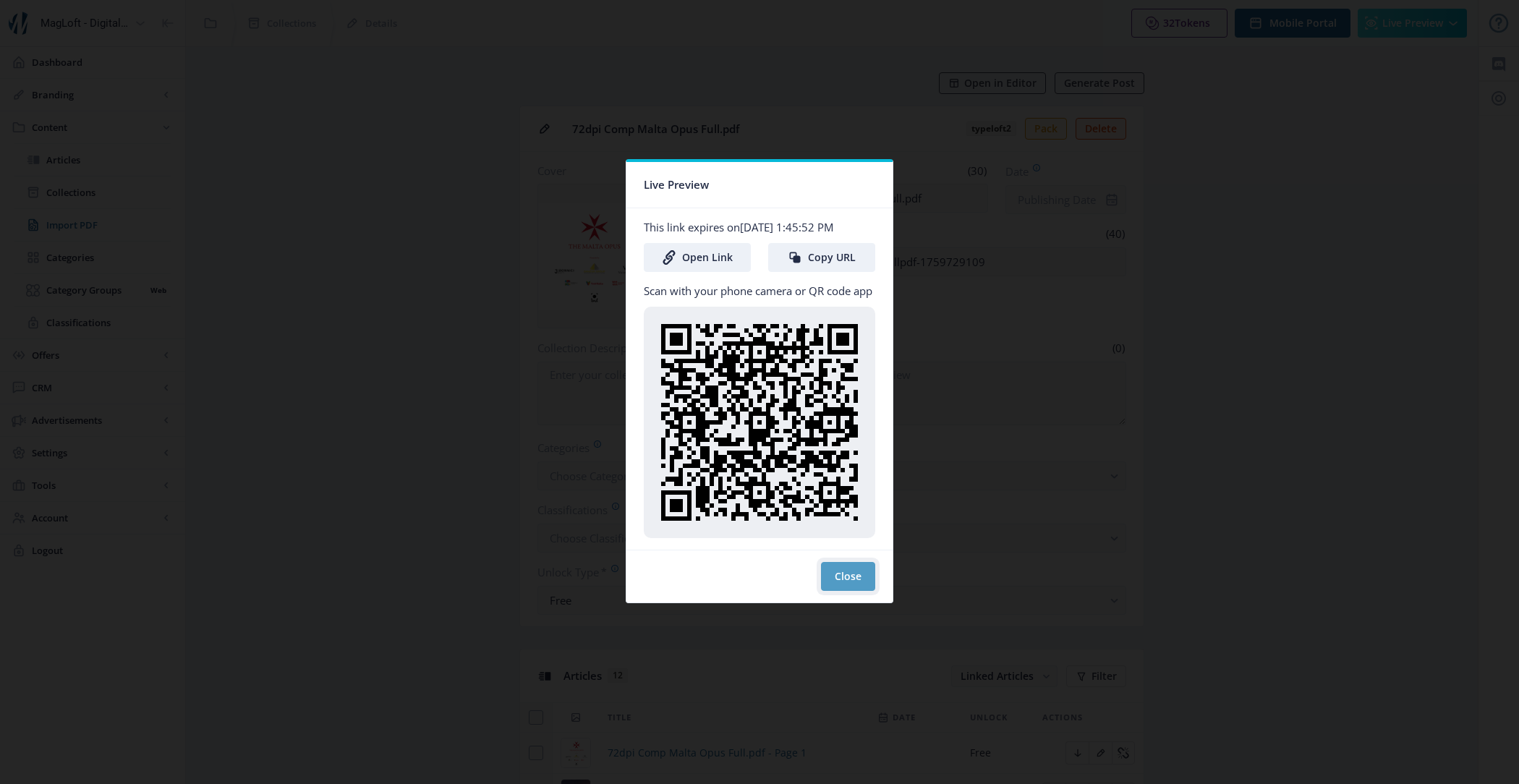
click at [858, 571] on button "Close" at bounding box center [848, 577] width 54 height 29
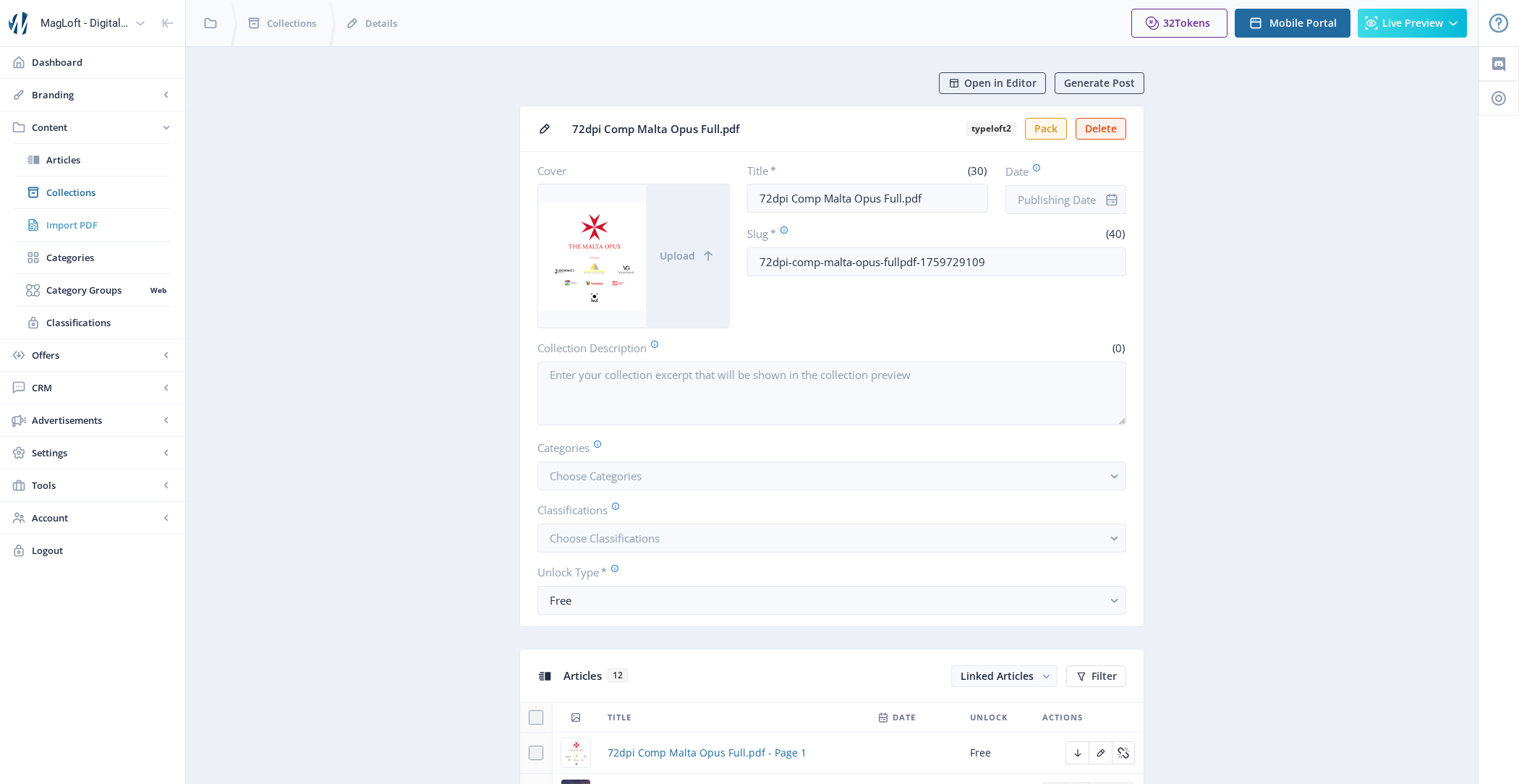
click at [132, 228] on span "Import PDF" at bounding box center [108, 224] width 125 height 15
